Goal: Task Accomplishment & Management: Manage account settings

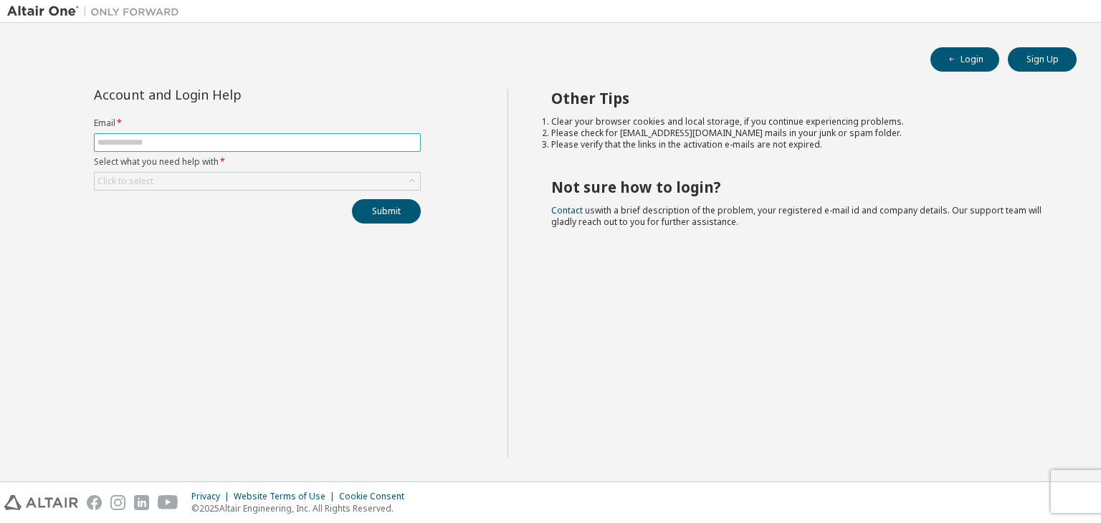
click at [372, 140] on input "text" at bounding box center [257, 142] width 320 height 11
type input "**********"
click at [415, 178] on icon at bounding box center [412, 181] width 14 height 14
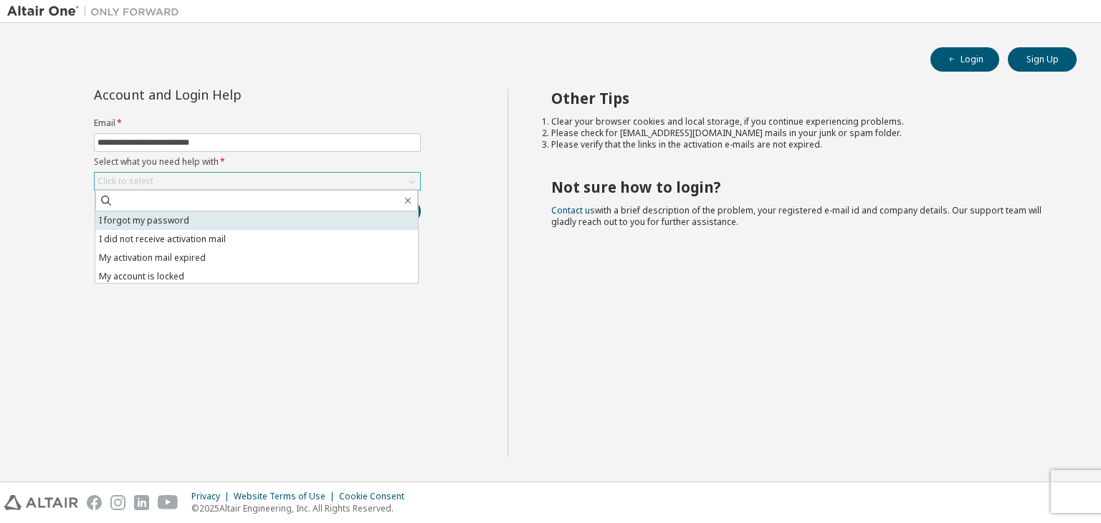
click at [175, 221] on li "I forgot my password" at bounding box center [256, 220] width 323 height 19
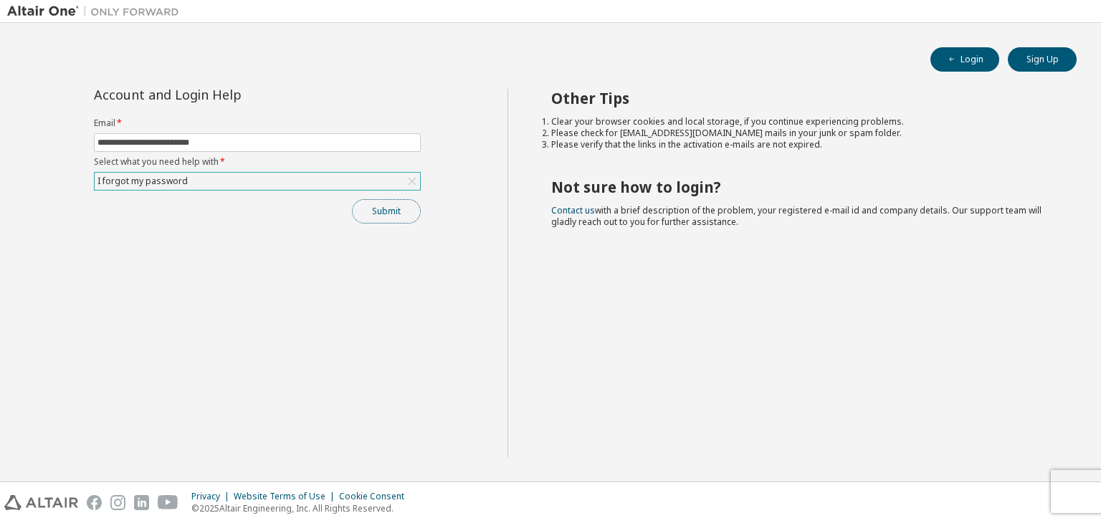
click at [396, 211] on button "Submit" at bounding box center [386, 211] width 69 height 24
click at [383, 209] on button "Submit" at bounding box center [386, 211] width 69 height 24
click at [1074, 409] on div "Other Tips Clear your browser cookies and local storage, if you continue experi…" at bounding box center [800, 273] width 587 height 368
